Goal: Transaction & Acquisition: Purchase product/service

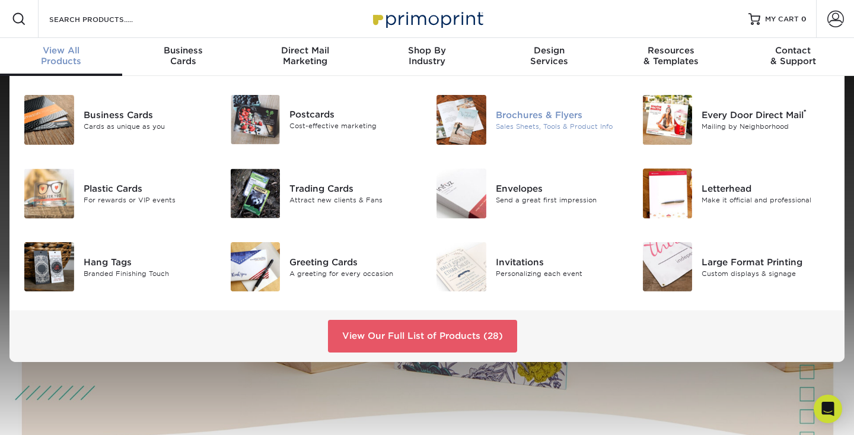
click at [514, 122] on div "Sales Sheets, Tools & Product Info" at bounding box center [560, 127] width 129 height 10
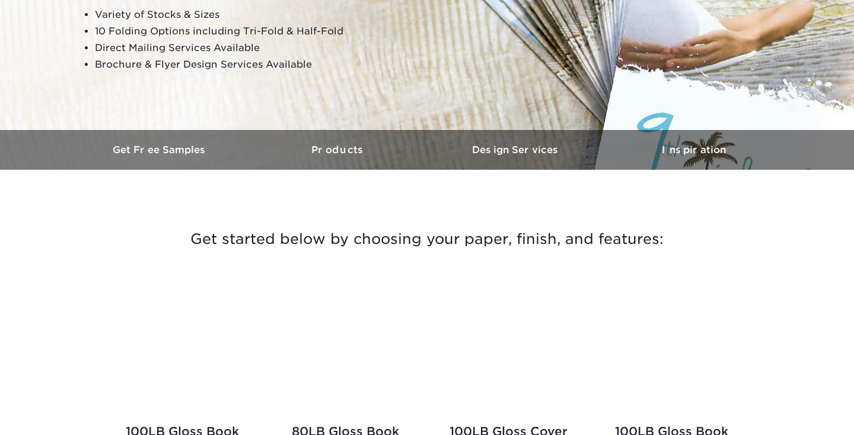
scroll to position [242, 0]
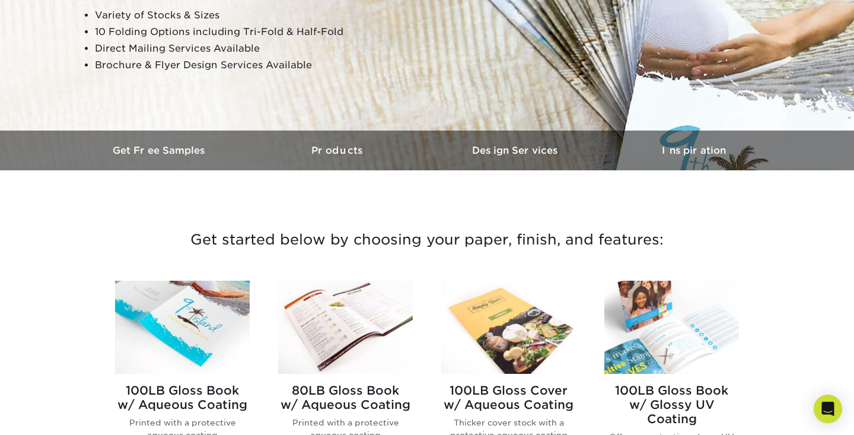
click at [340, 200] on div "Get started below by choosing your paper, finish, and features: Filtered Matche…" at bounding box center [427, 233] width 712 height 68
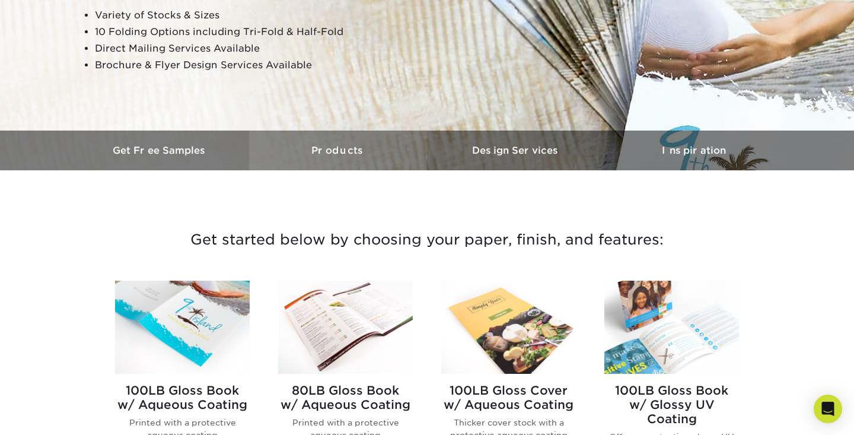
click at [331, 155] on h3 "Products" at bounding box center [338, 150] width 178 height 11
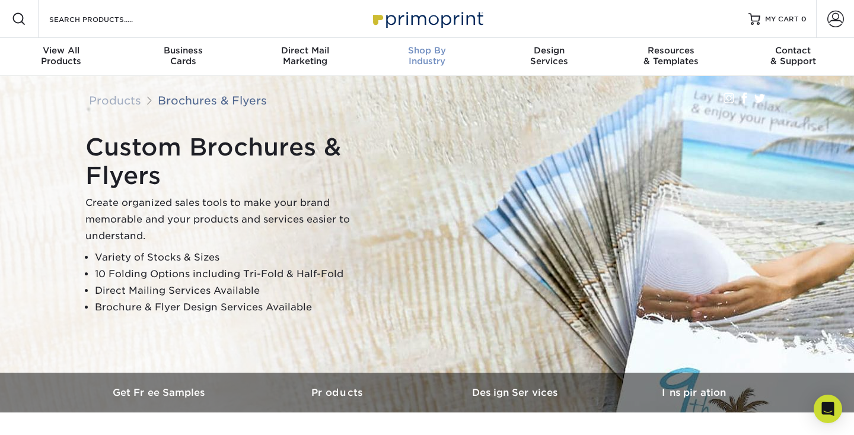
scroll to position [0, 0]
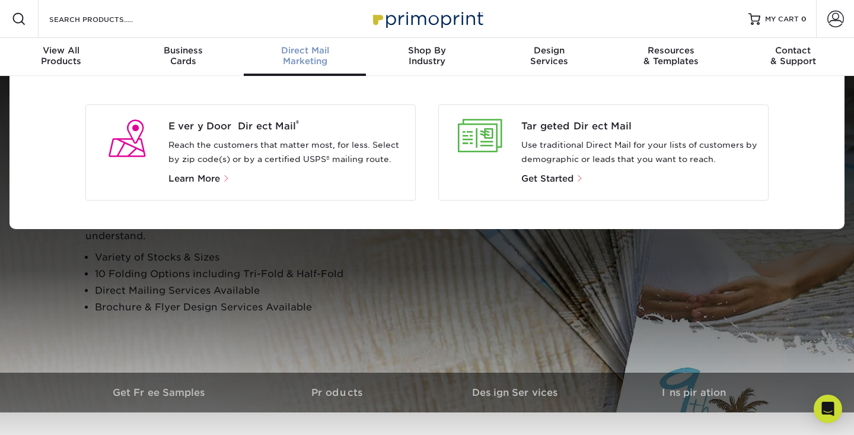
click at [203, 166] on div "Every Door Direct Mail ® Reach the customers that matter most, for less. Select…" at bounding box center [291, 152] width 247 height 66
click at [544, 178] on span "Get Started" at bounding box center [547, 178] width 52 height 11
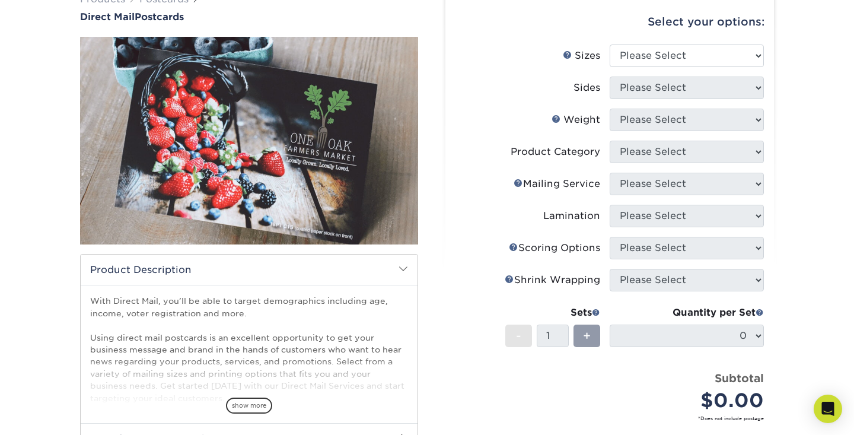
scroll to position [69, 0]
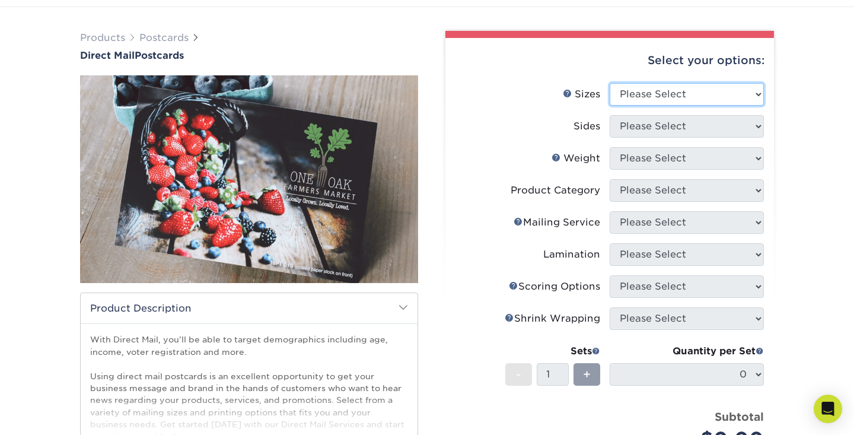
select select "3.50x5.50"
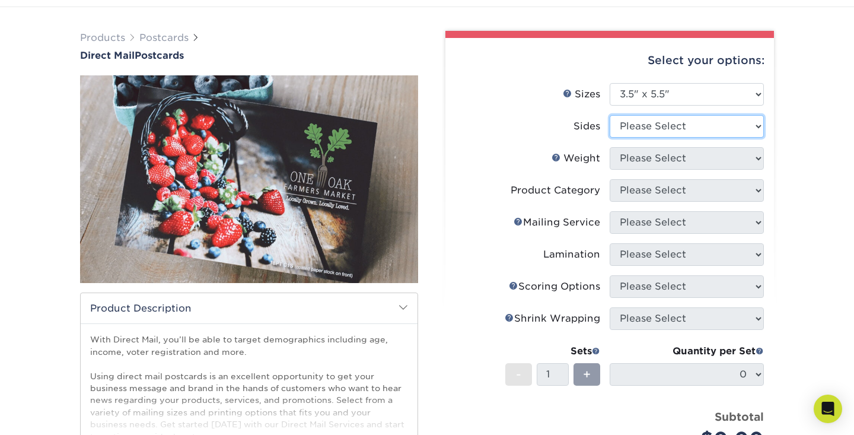
select select "13abbda7-1d64-4f25-8bb2-c179b224825d"
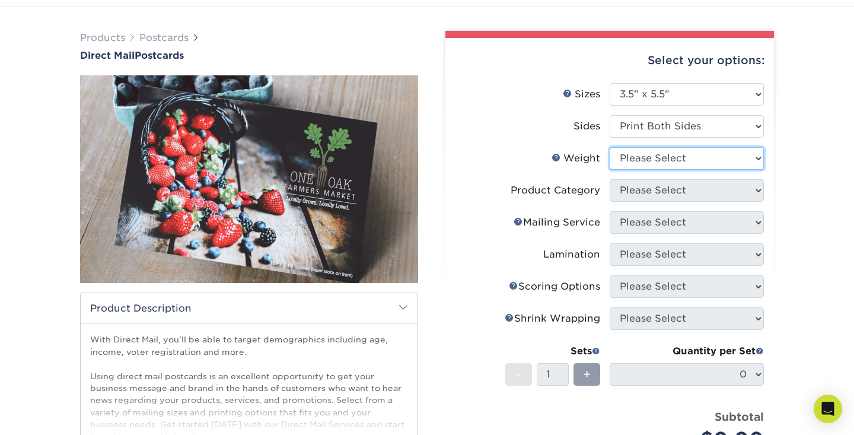
select select "16PT"
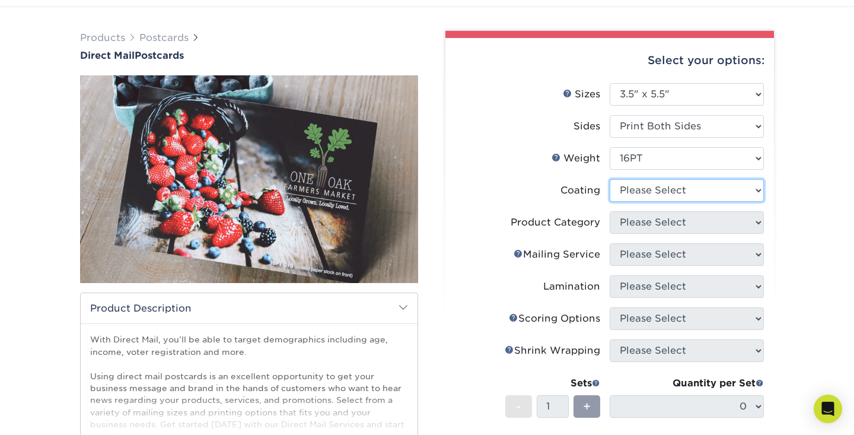
select select "121bb7b5-3b4d-429f-bd8d-bbf80e953313"
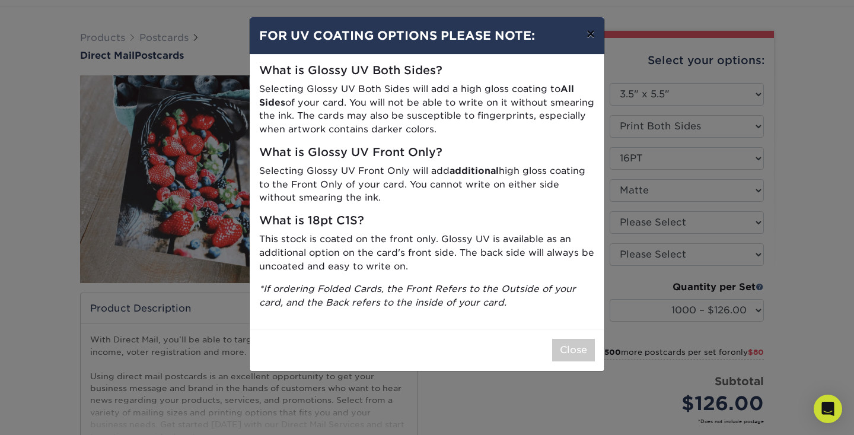
click at [588, 32] on button "×" at bounding box center [590, 33] width 27 height 33
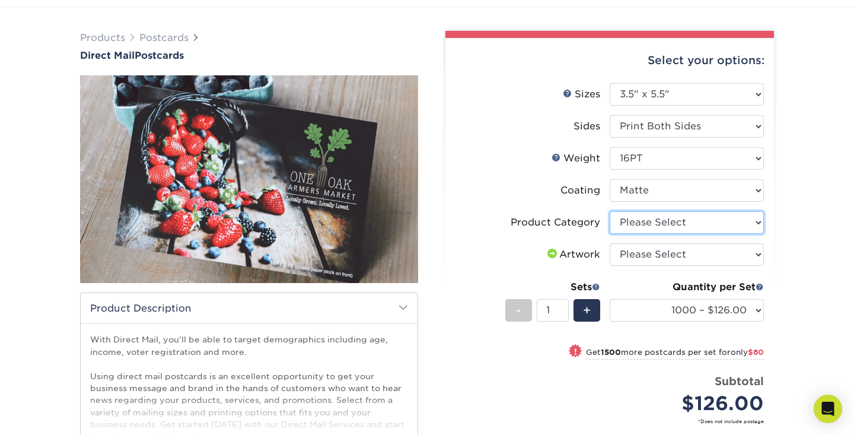
select select "9b7272e0-d6c8-4c3c-8e97-d3a1bcdab858"
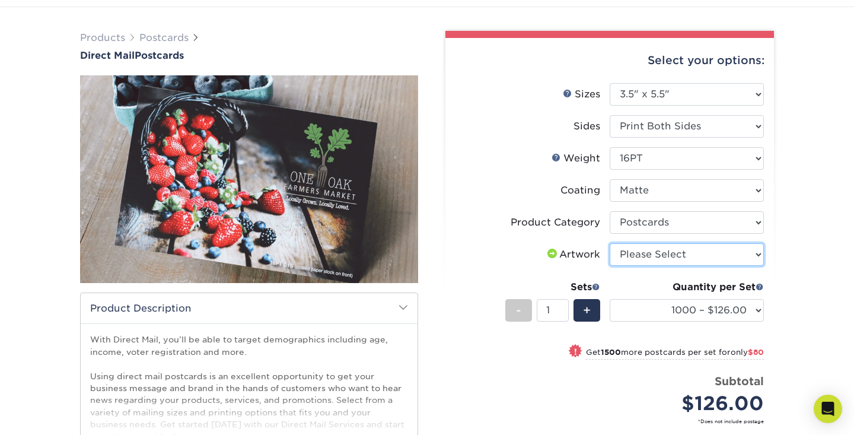
select select "upload"
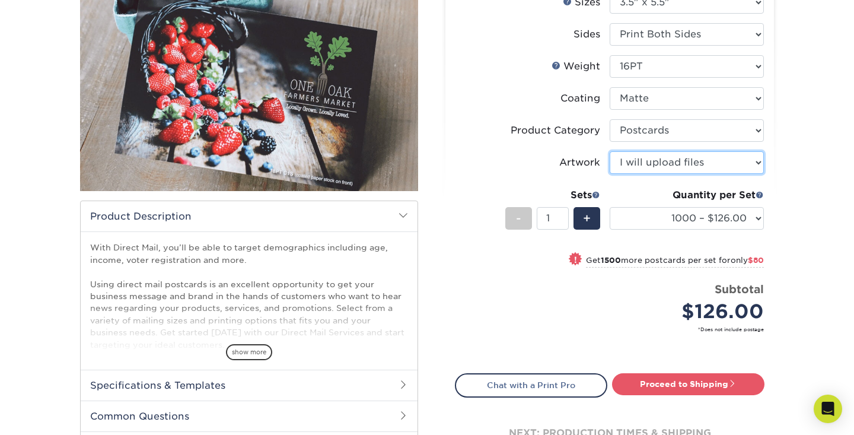
scroll to position [168, 0]
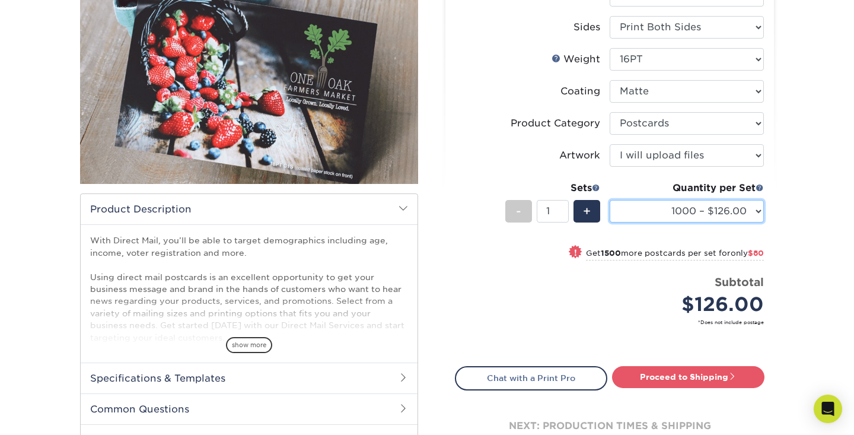
select select "2500 – $206.00"
